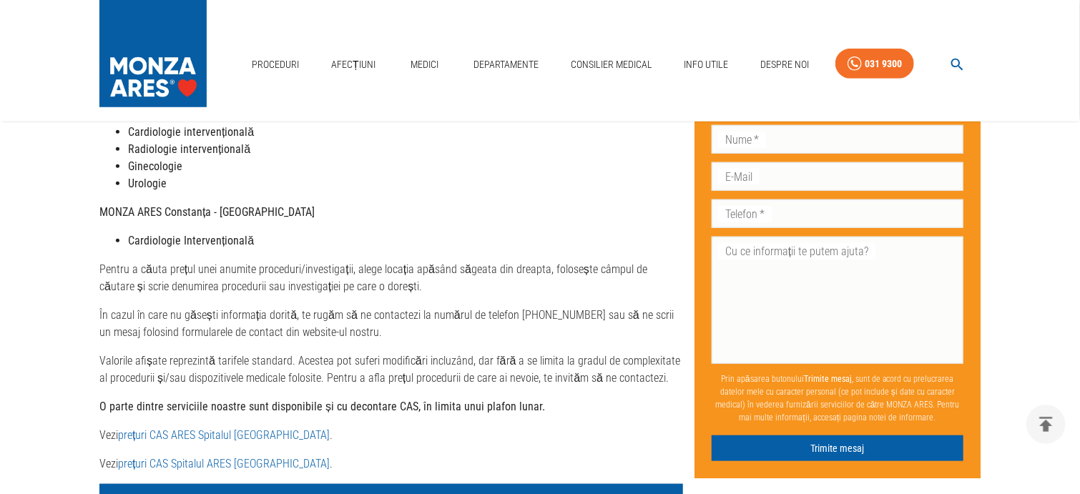
scroll to position [535, 0]
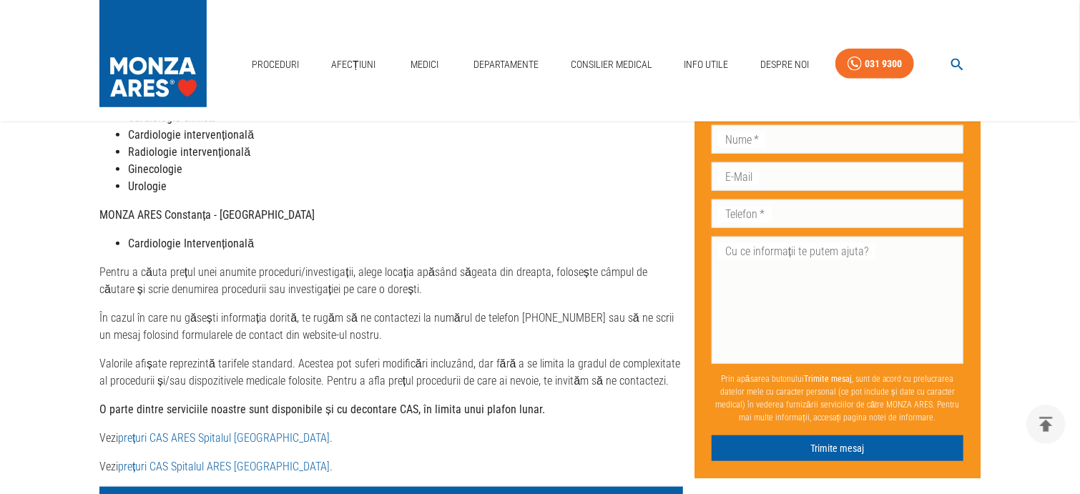
click at [191, 460] on link "prețuri CAS Spitalul ARES [GEOGRAPHIC_DATA]" at bounding box center [224, 467] width 212 height 14
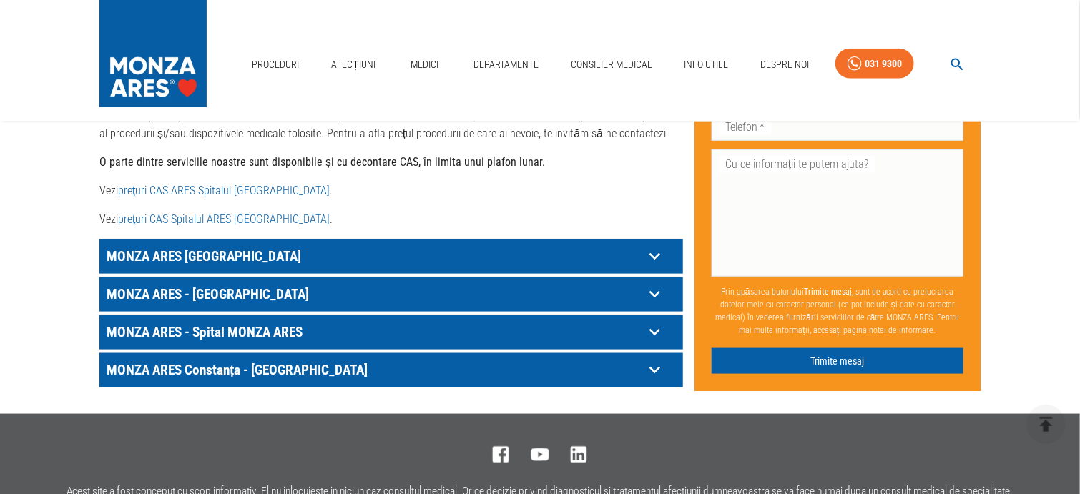
scroll to position [893, 0]
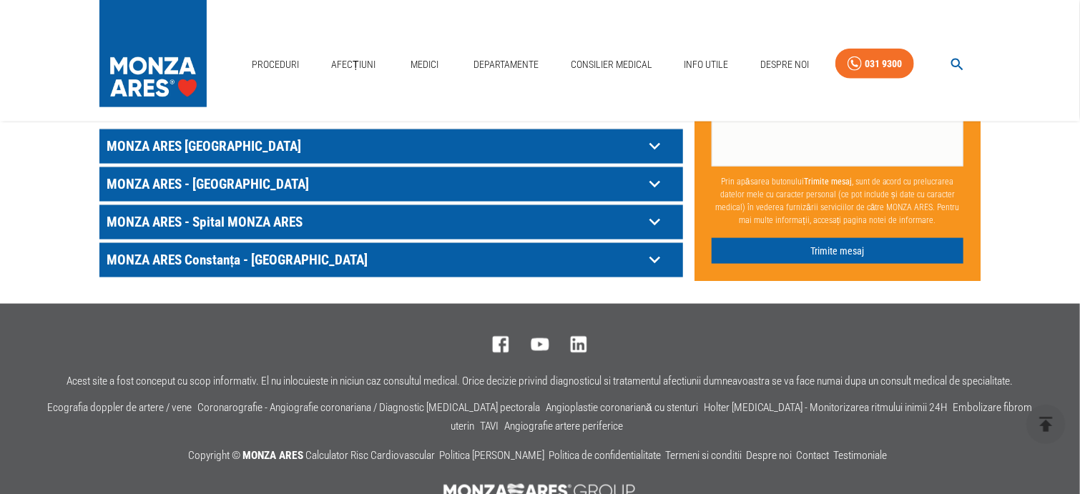
click at [273, 157] on p "MONZA ARES - Spital MONZA ARES" at bounding box center [373, 146] width 541 height 22
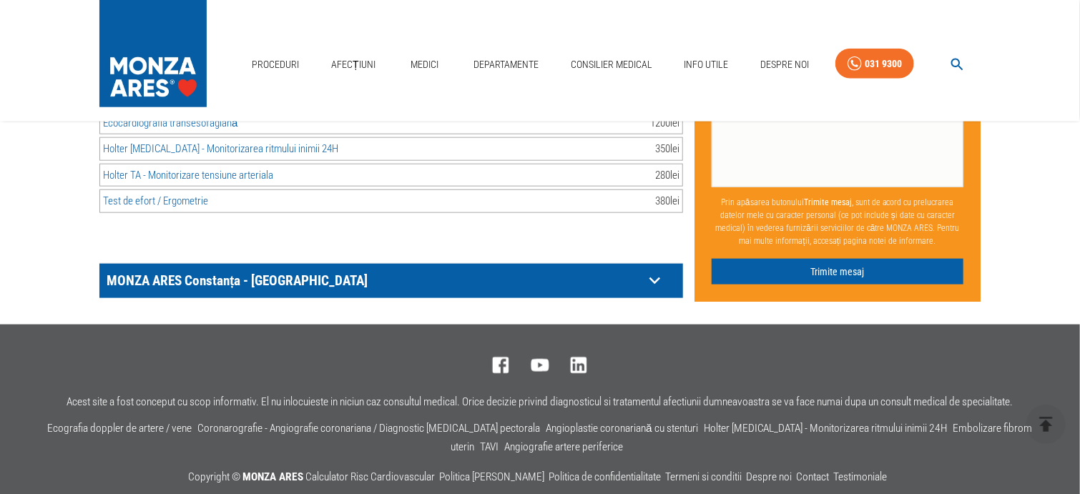
scroll to position [8876, 0]
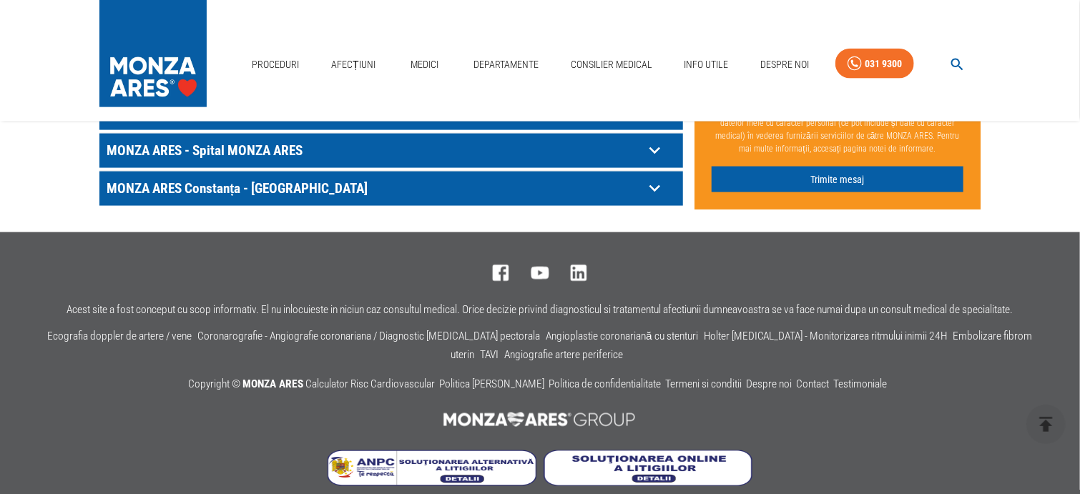
click at [277, 86] on p "MONZA ARES - Spital MONZA ARES" at bounding box center [373, 75] width 541 height 22
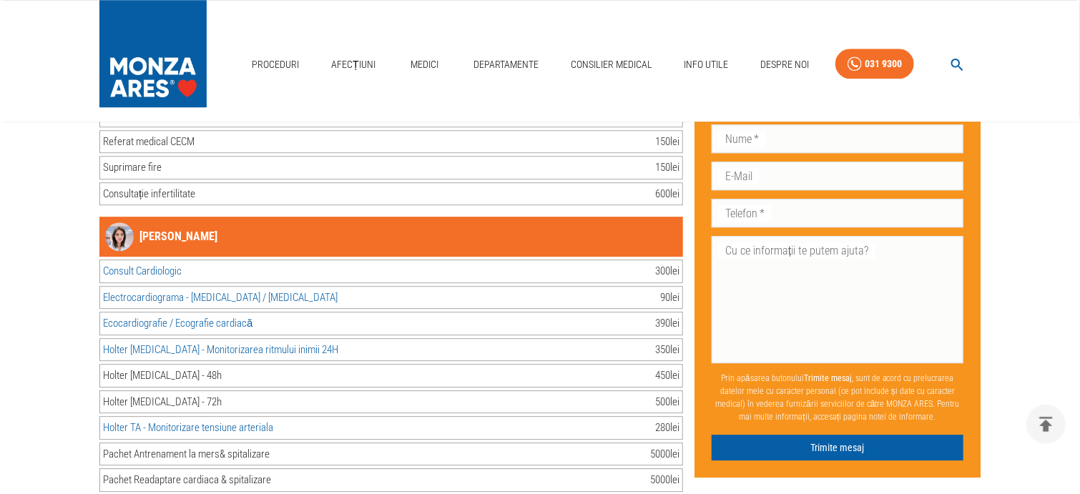
scroll to position [4828, 0]
